Goal: Book appointment/travel/reservation

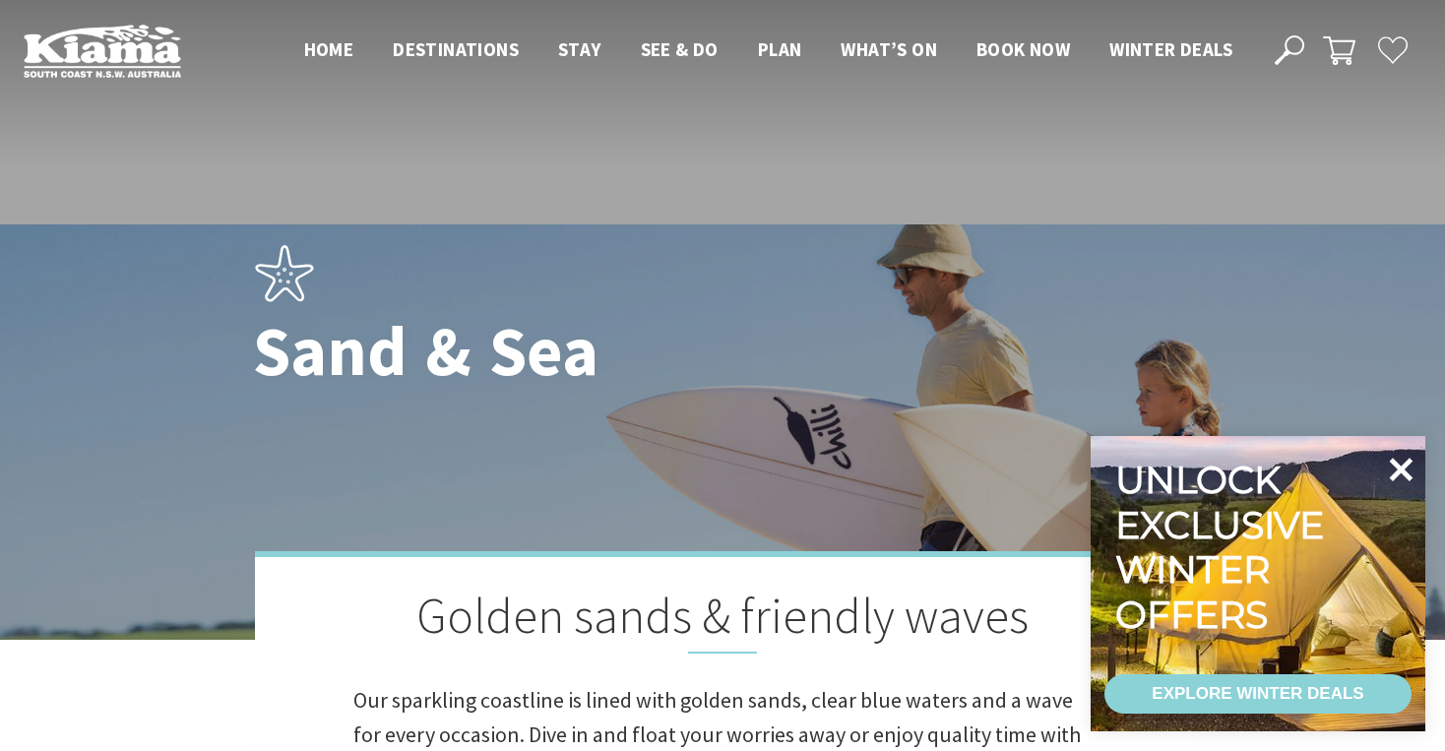
scroll to position [449, 0]
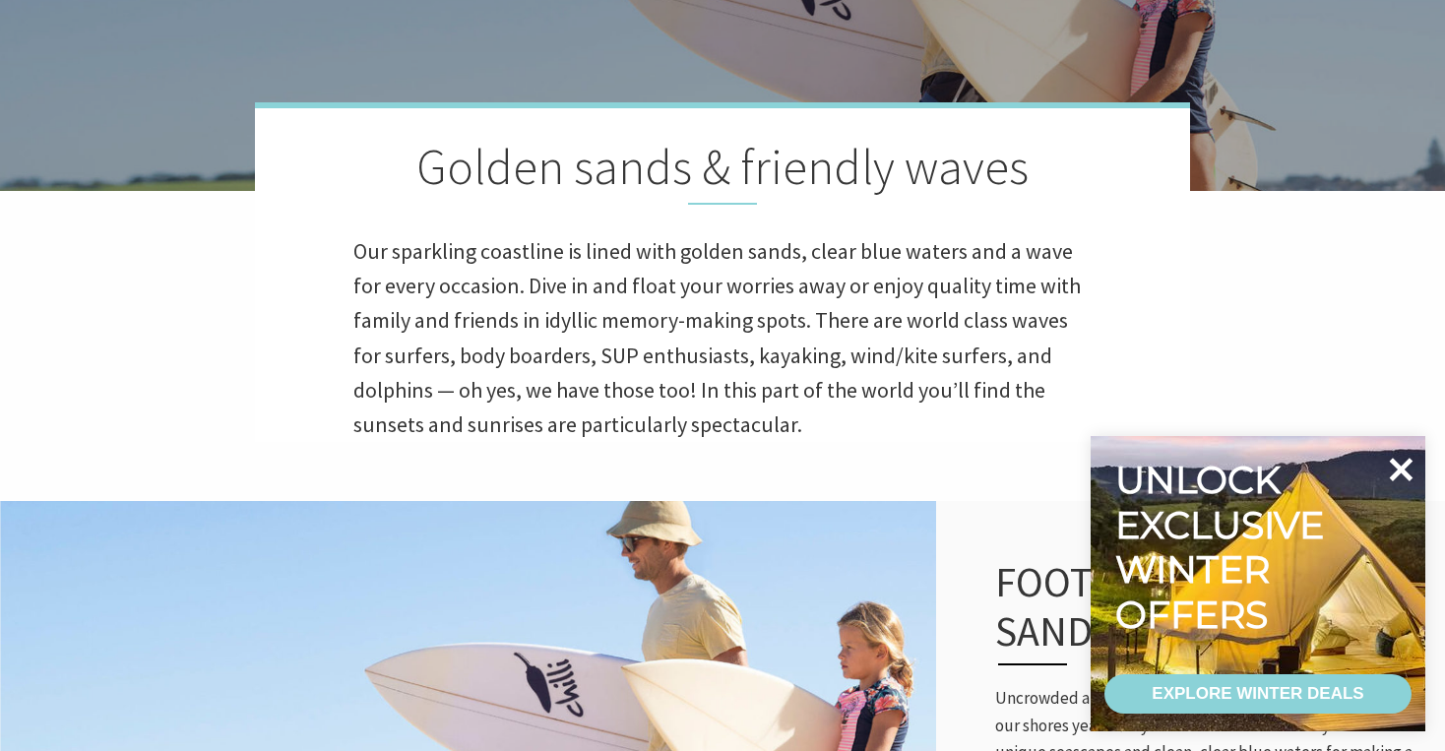
click at [1399, 457] on icon at bounding box center [1400, 469] width 47 height 47
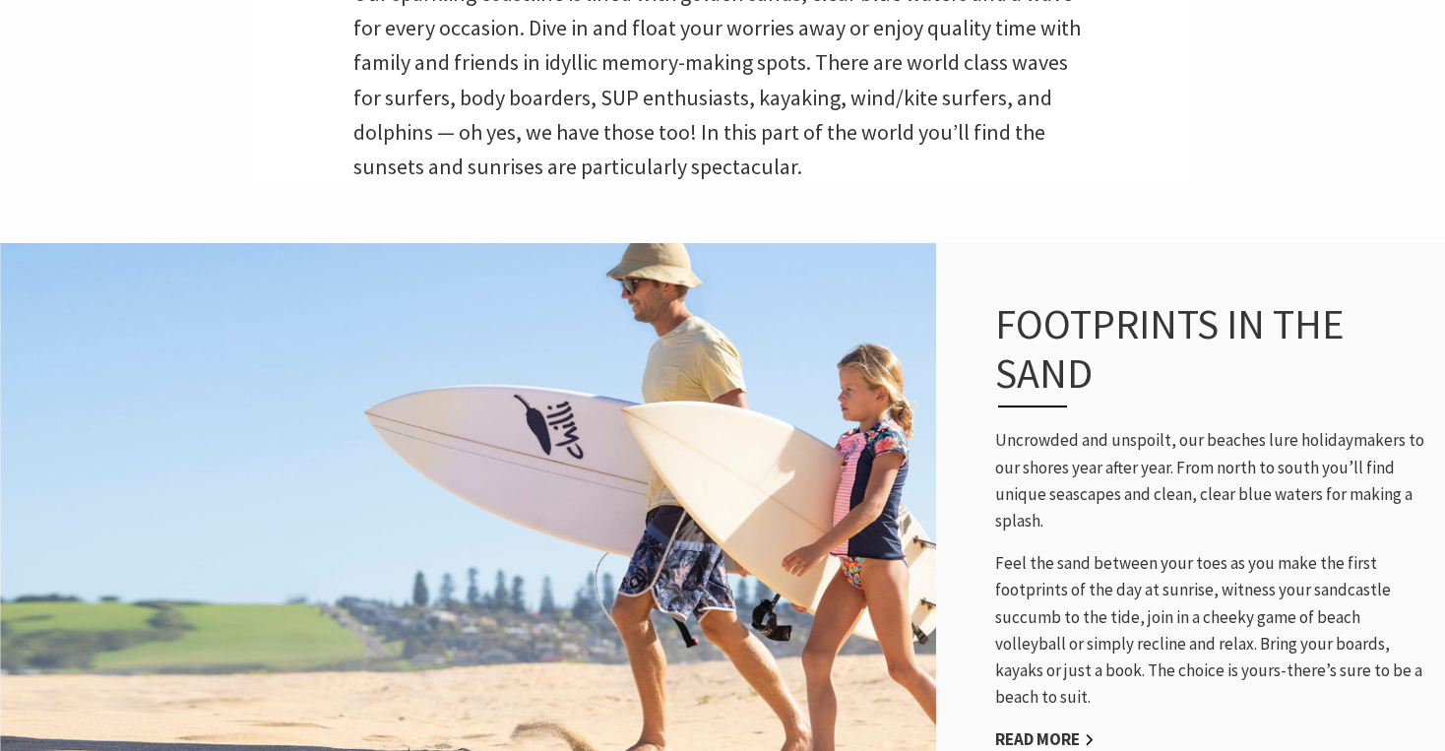
scroll to position [711, 0]
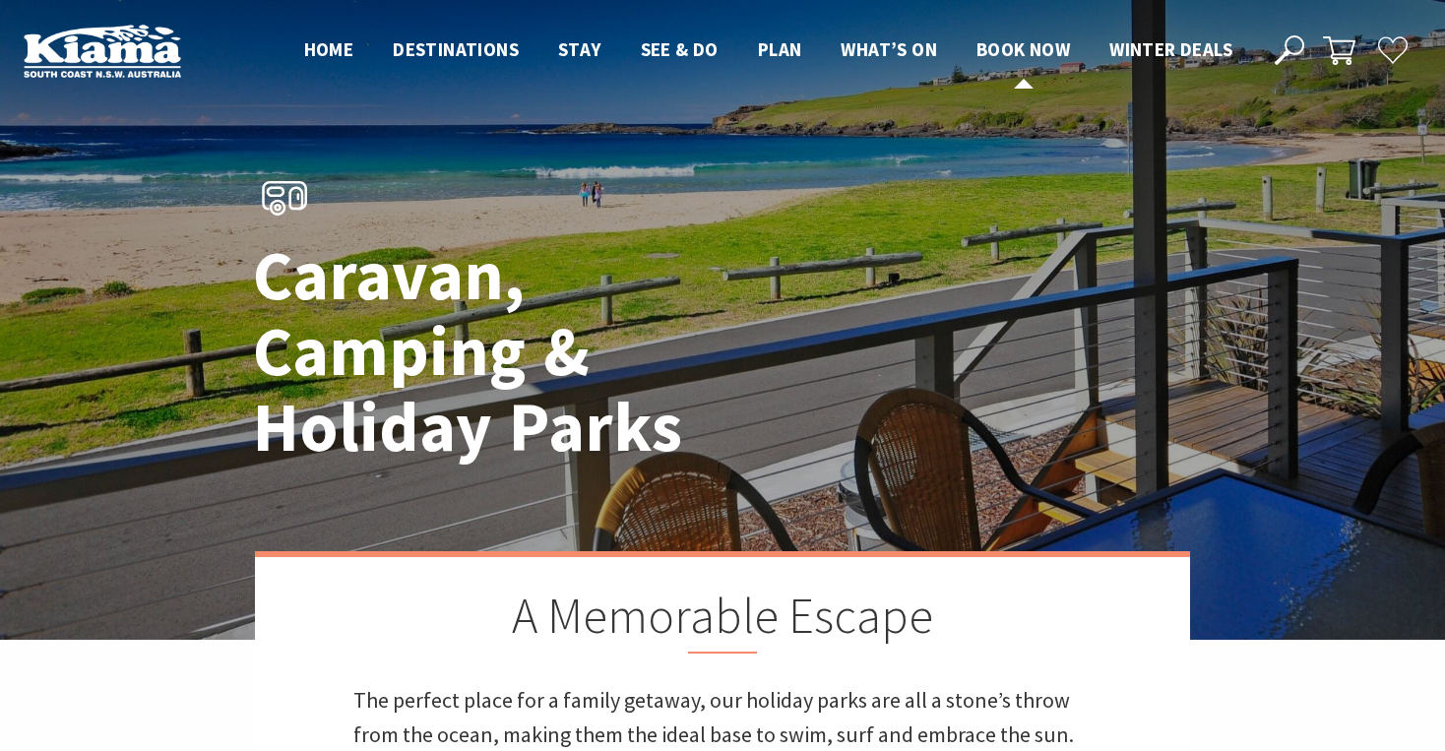
click at [1001, 52] on span "Book now" at bounding box center [1022, 49] width 93 height 24
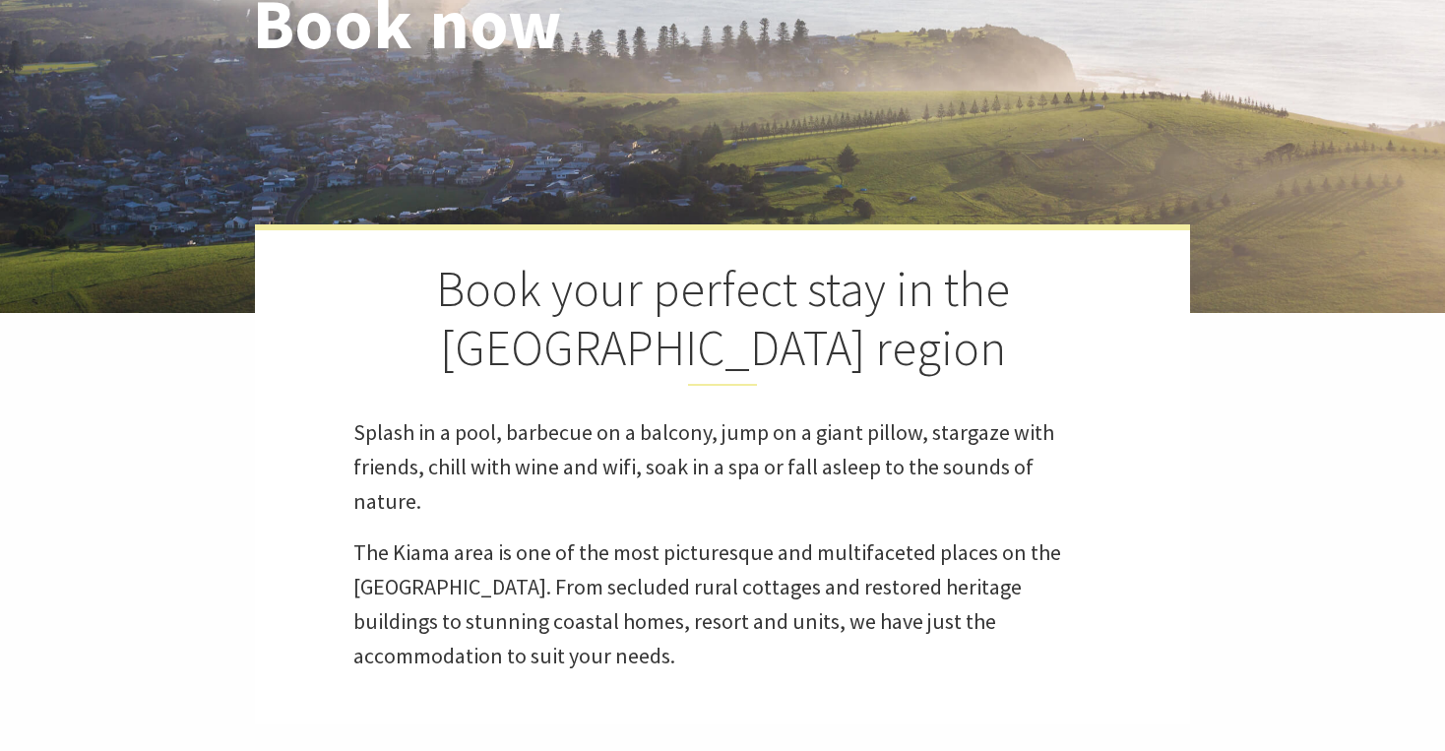
select select "3"
select select "2"
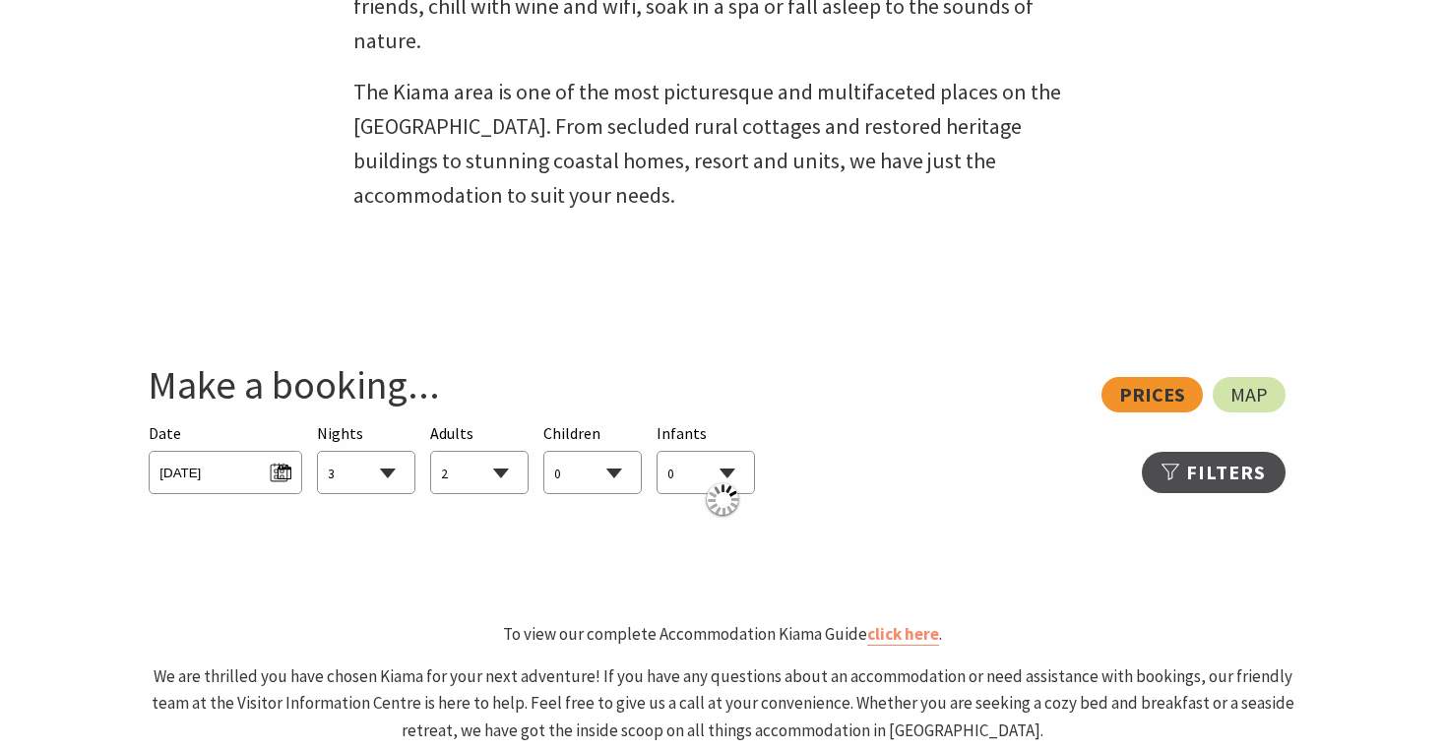
scroll to position [911, 0]
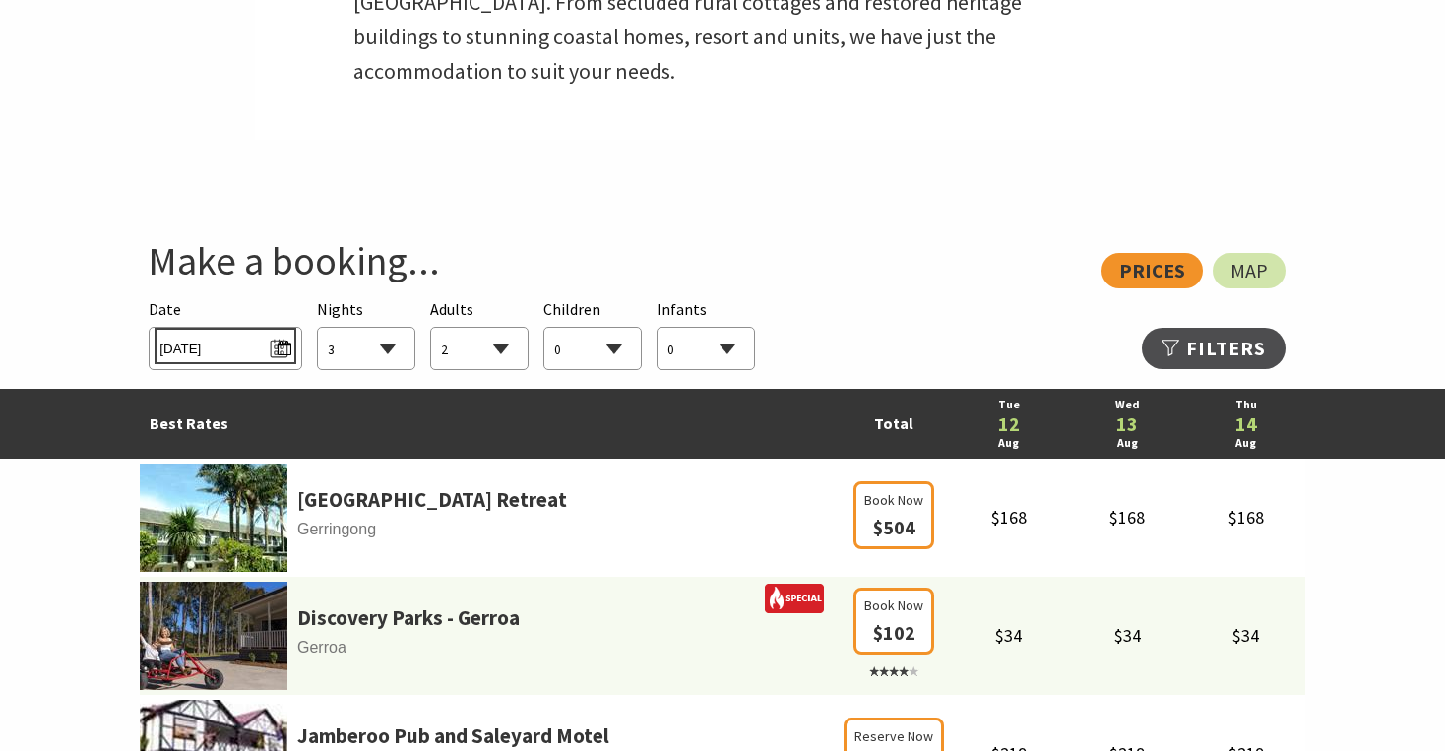
click at [289, 345] on span "[DATE]" at bounding box center [224, 346] width 131 height 27
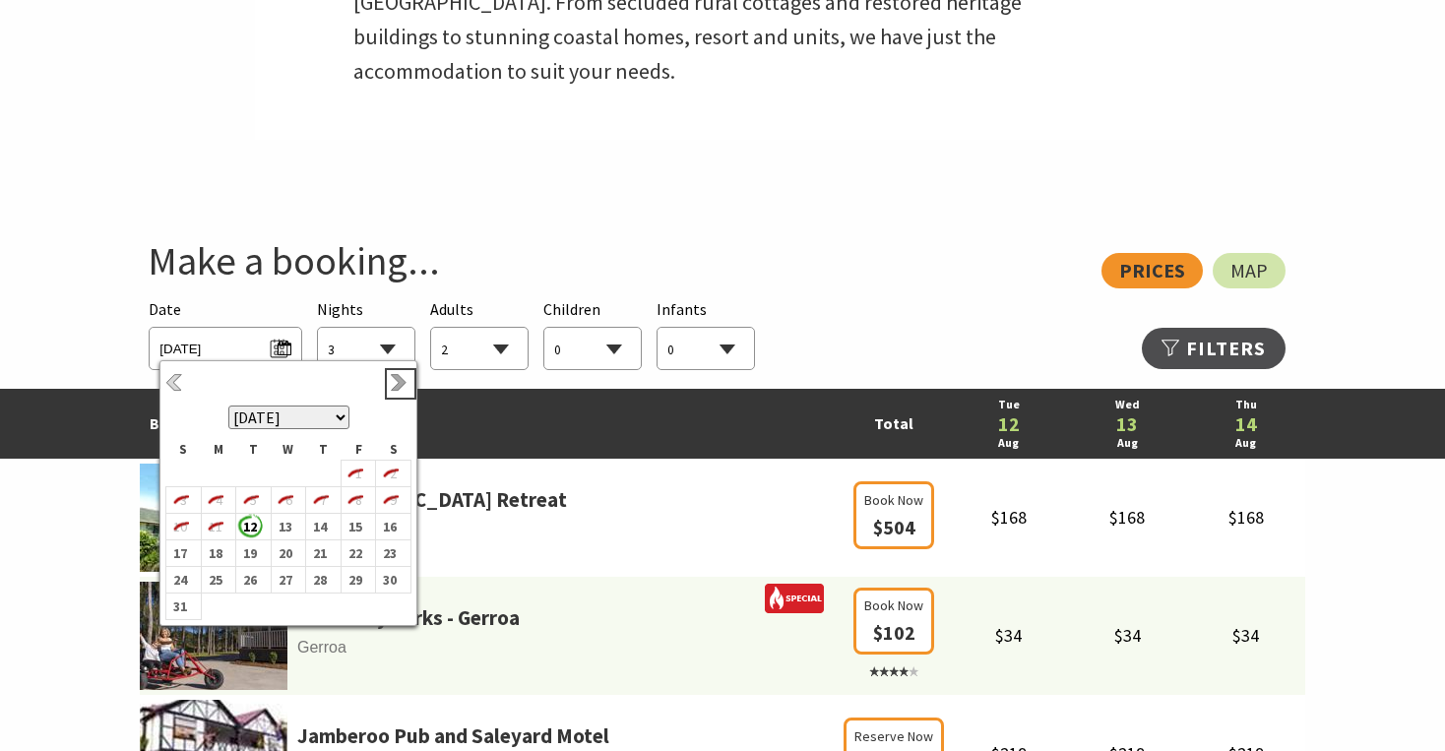
click at [394, 387] on link "Next" at bounding box center [401, 384] width 22 height 22
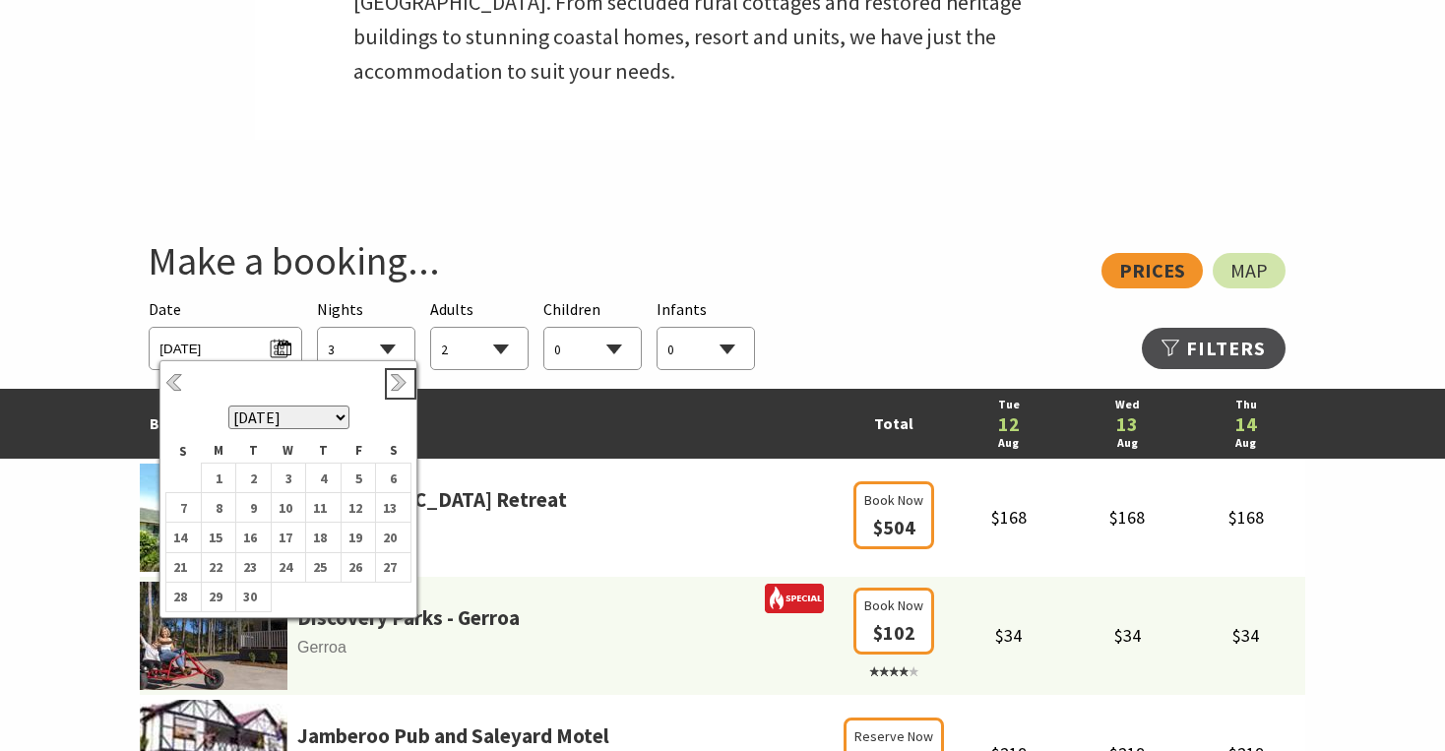
click at [394, 387] on link "Next" at bounding box center [401, 384] width 22 height 22
click at [261, 595] on b "30" at bounding box center [249, 597] width 26 height 26
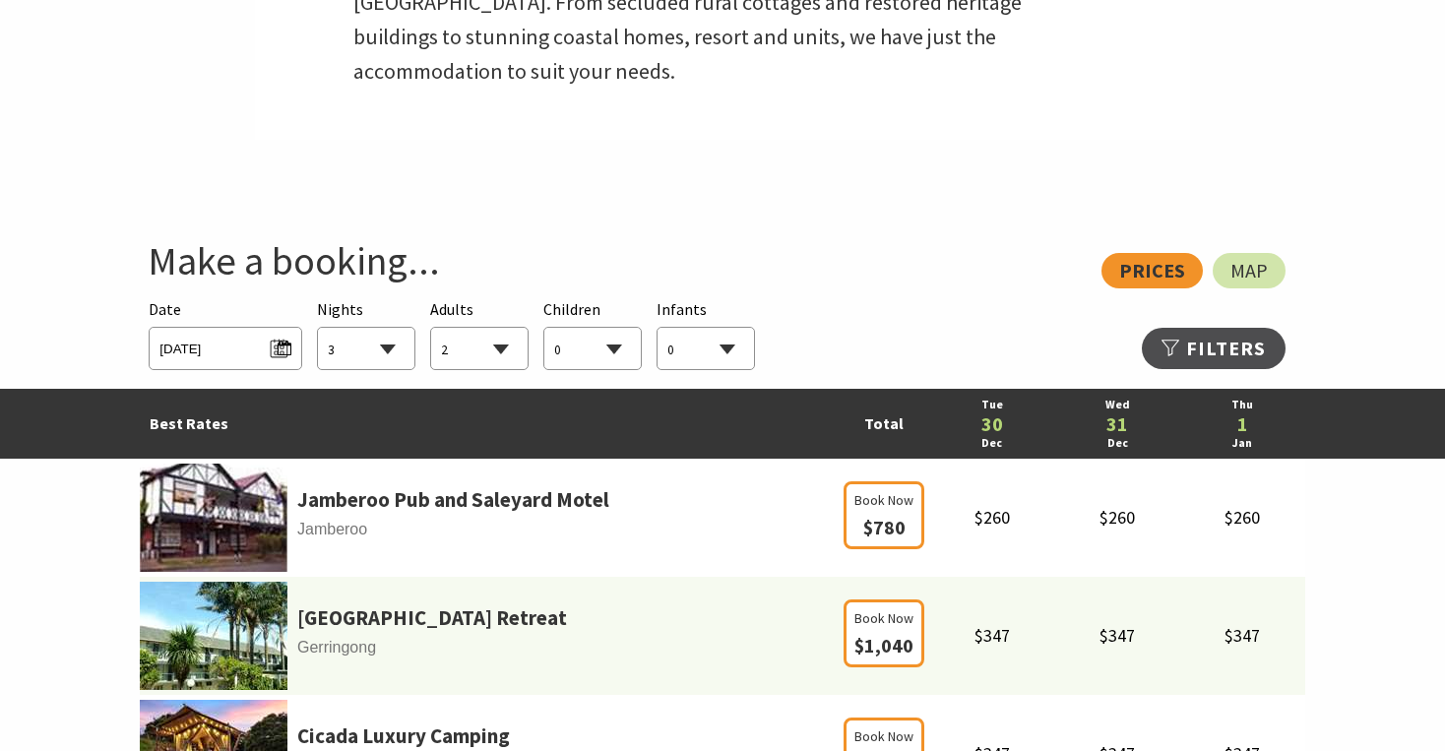
click at [382, 348] on select "1 2 3 4 5 6 7 8 9 10 11 12 13 14 15 16 17 18 19 20 21 22 23 24 25 26 27 28 29 30" at bounding box center [366, 349] width 96 height 43
select select "10"
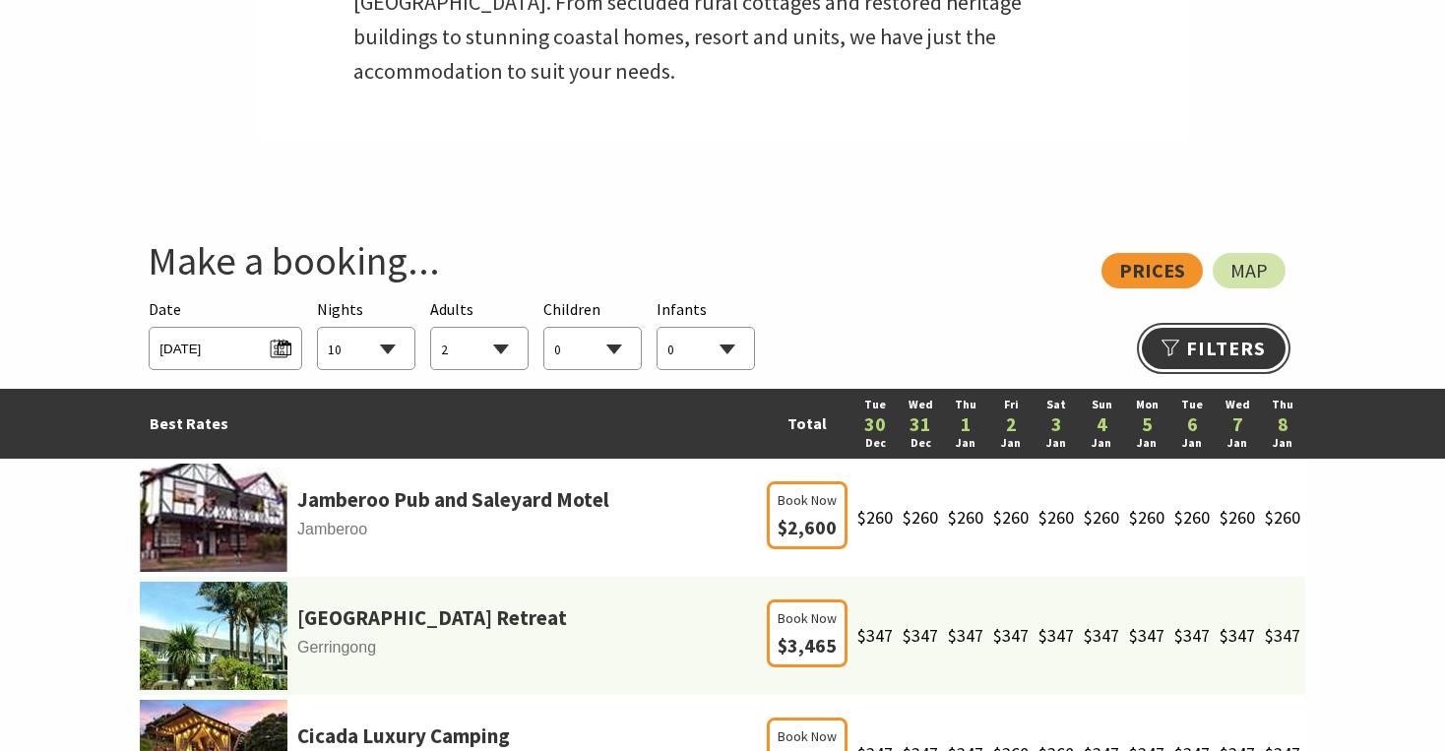
click at [1211, 352] on link "Refine Results >>" at bounding box center [1214, 348] width 144 height 41
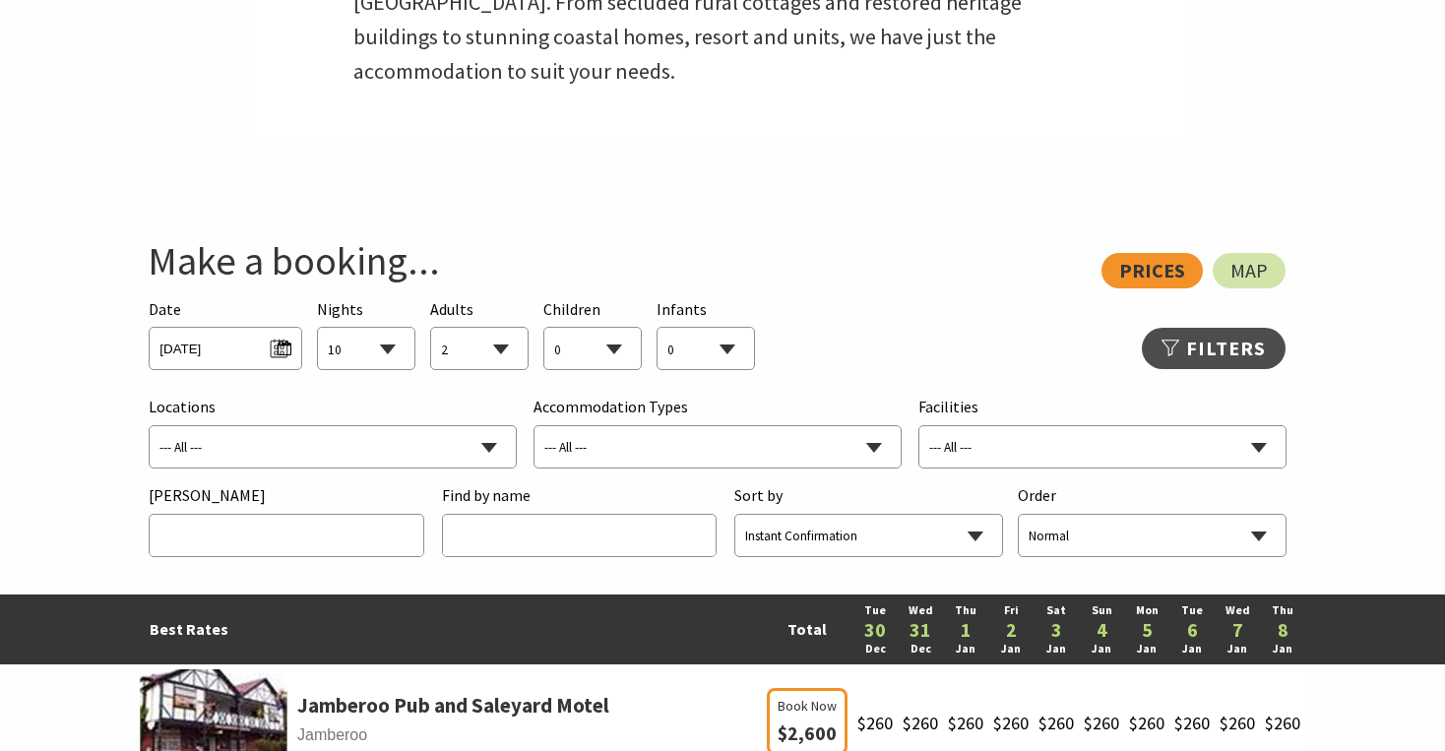
click at [657, 445] on select "--- All --- B&B/Guesthouse Budget/Backpackers Caravan Parks & Camping Chalets/V…" at bounding box center [717, 447] width 366 height 43
select select "Caravan Parks & Camping"
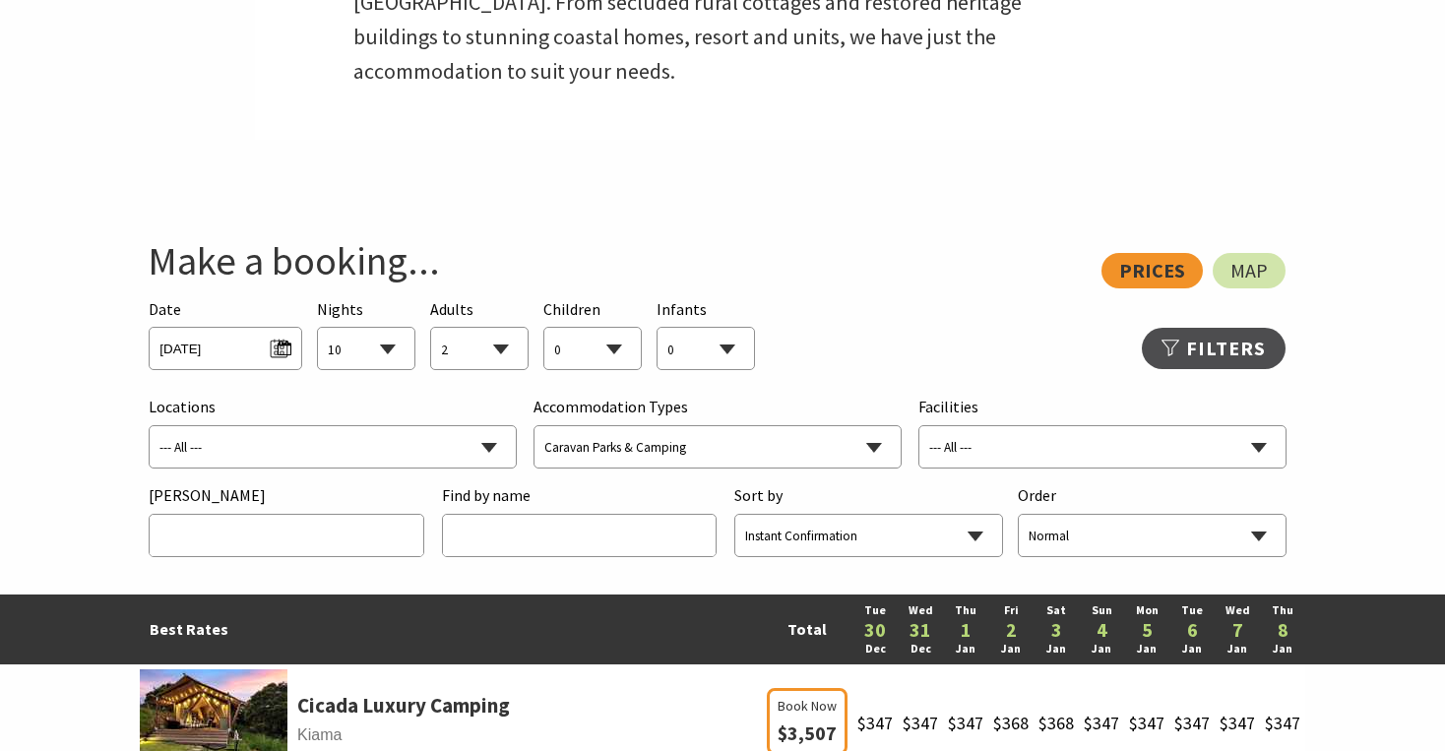
click at [1246, 449] on select "--- All --- Adult Retreat Air Conditioning Balcony/Outdoor Area BBQ Boat Parkin…" at bounding box center [1102, 447] width 366 height 43
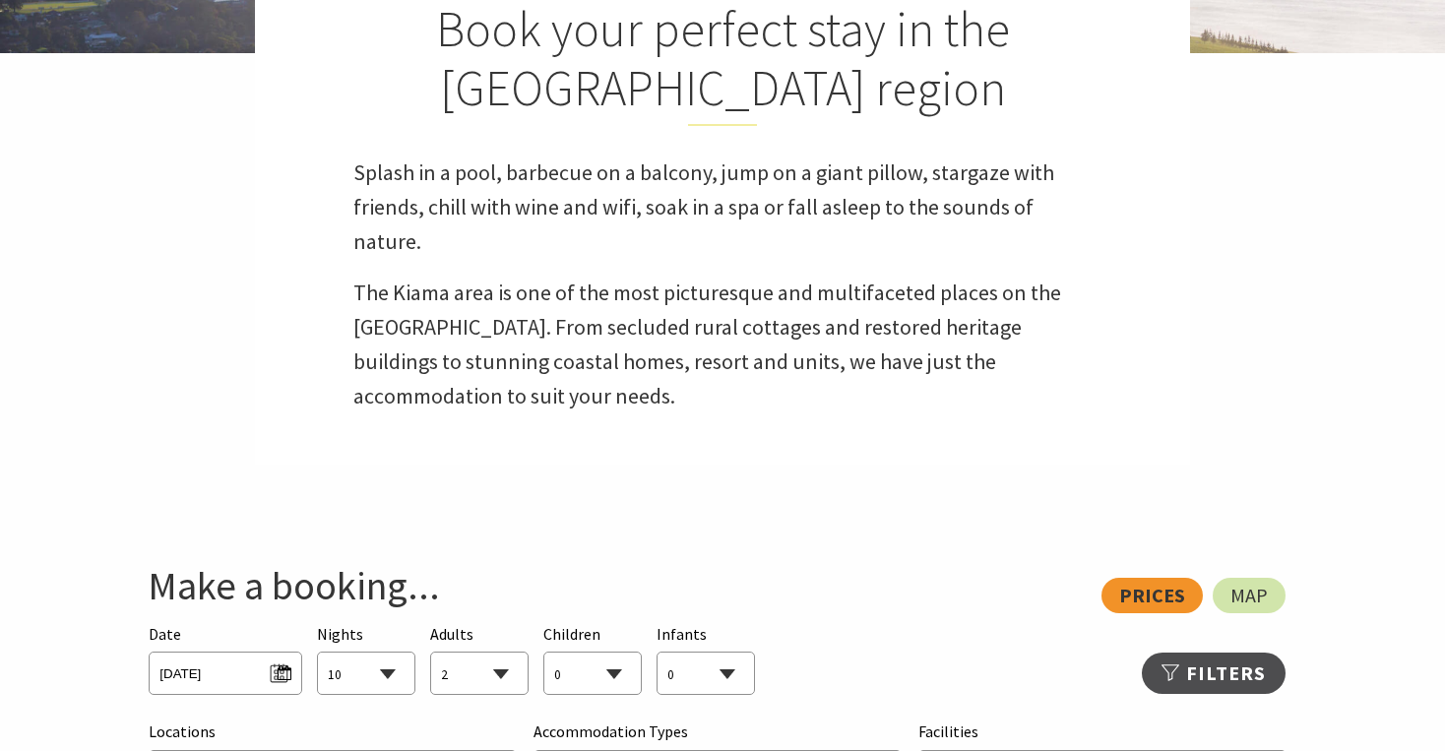
scroll to position [466, 0]
